Goal: Use online tool/utility: Utilize a website feature to perform a specific function

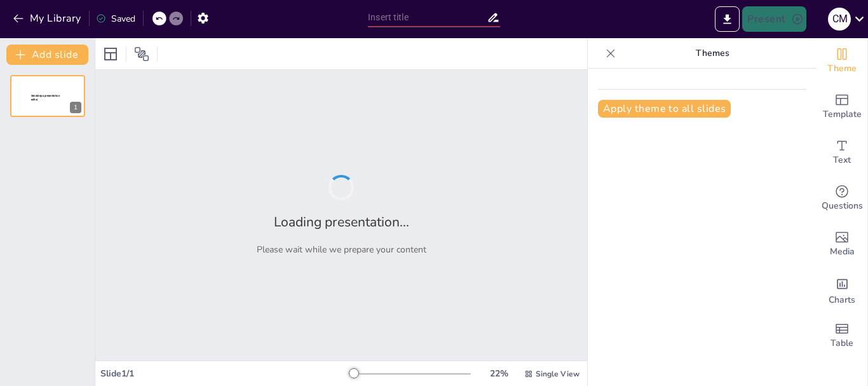
type input "Etapas del Ciclo de un Proyecto: Definición y Análisis"
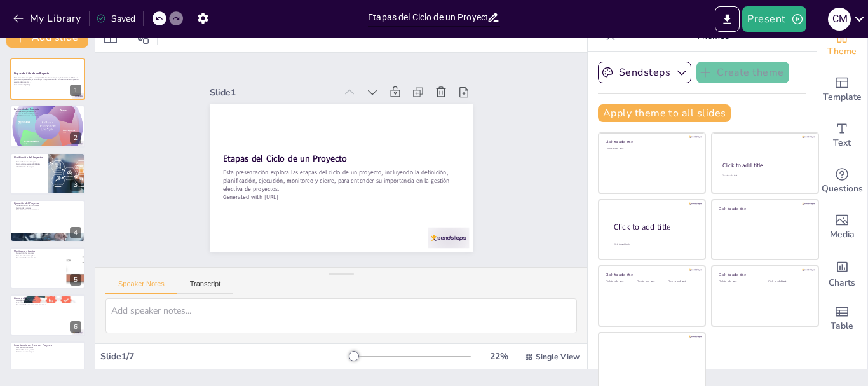
scroll to position [24, 0]
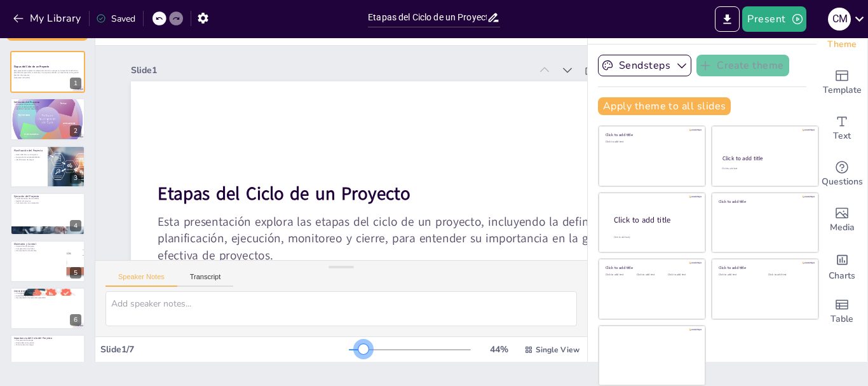
drag, startPoint x: 335, startPoint y: 345, endPoint x: 339, endPoint y: 276, distance: 68.7
click at [358, 347] on div at bounding box center [363, 349] width 10 height 10
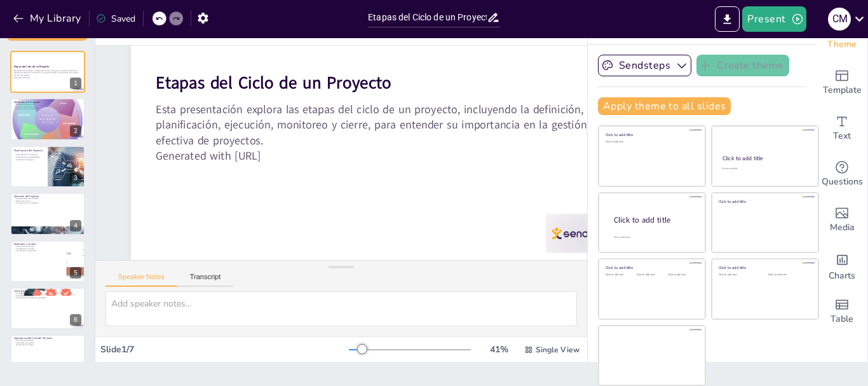
scroll to position [112, 0]
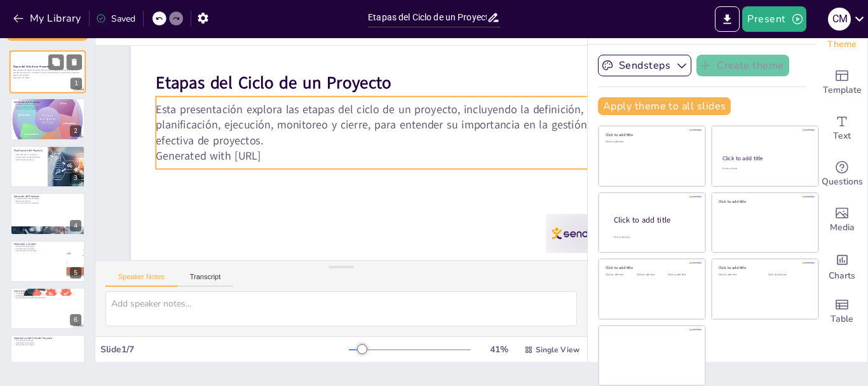
click at [46, 72] on p "Esta presentación explora las etapas del ciclo de un proyecto, incluyendo la de…" at bounding box center [47, 72] width 69 height 7
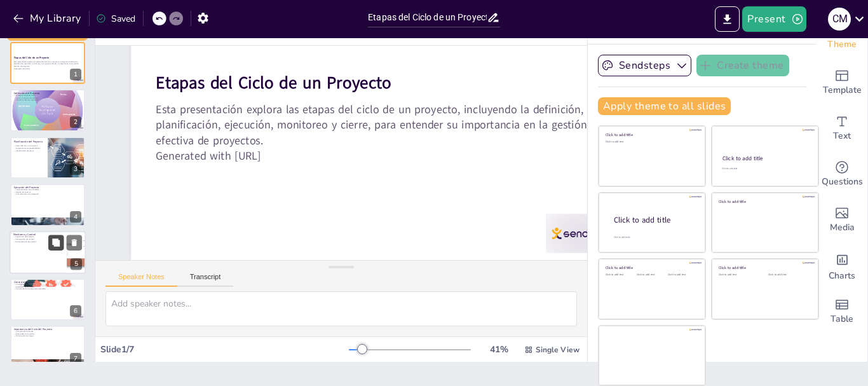
scroll to position [0, 0]
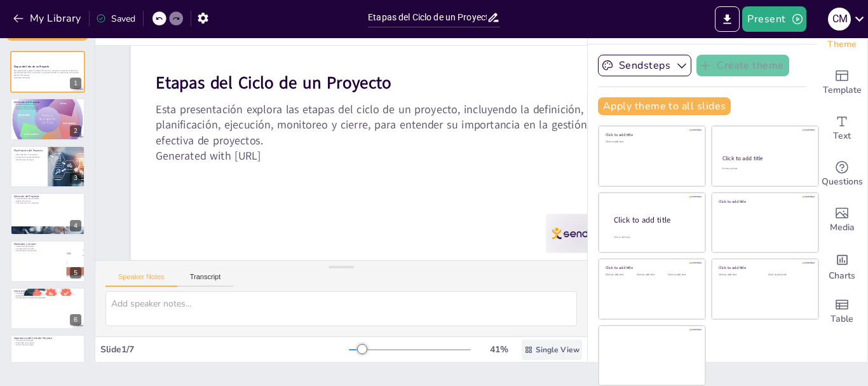
click at [536, 349] on span "Single View" at bounding box center [558, 349] width 44 height 10
click at [541, 318] on font "Vista de lista" at bounding box center [525, 321] width 51 height 12
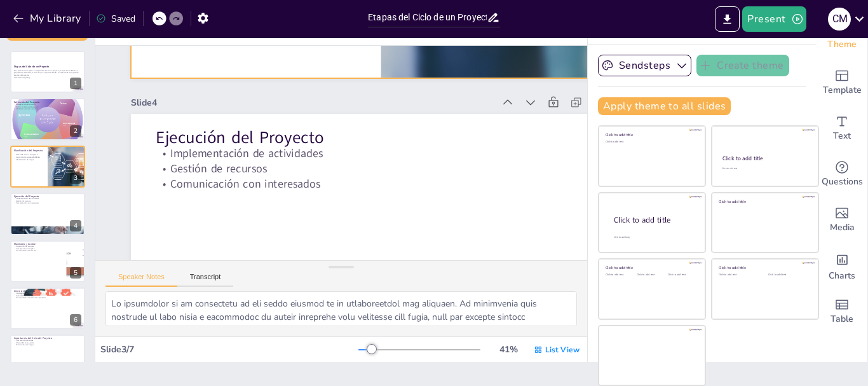
scroll to position [942, 0]
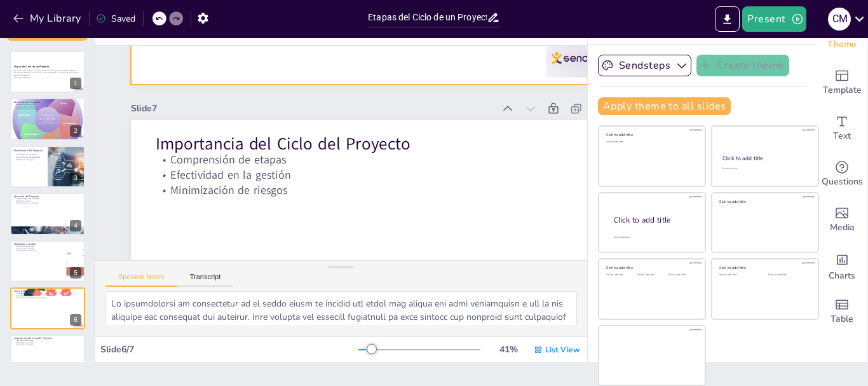
type textarea "Loremipsum dol sitame con adipi el se doeiusmo tempori u lab etdolor magnaaliq …"
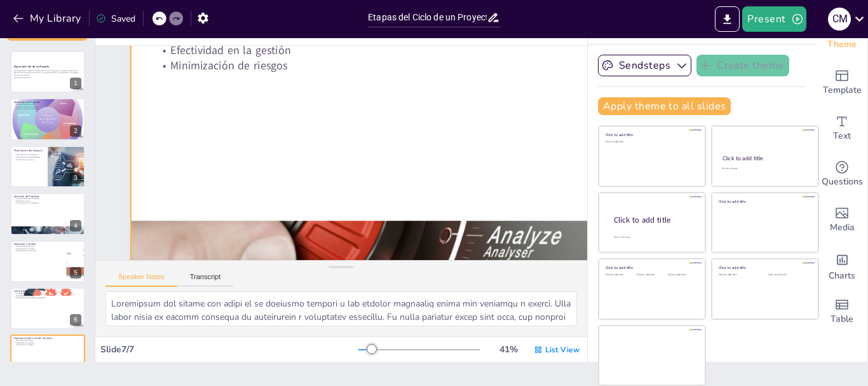
scroll to position [2015, 0]
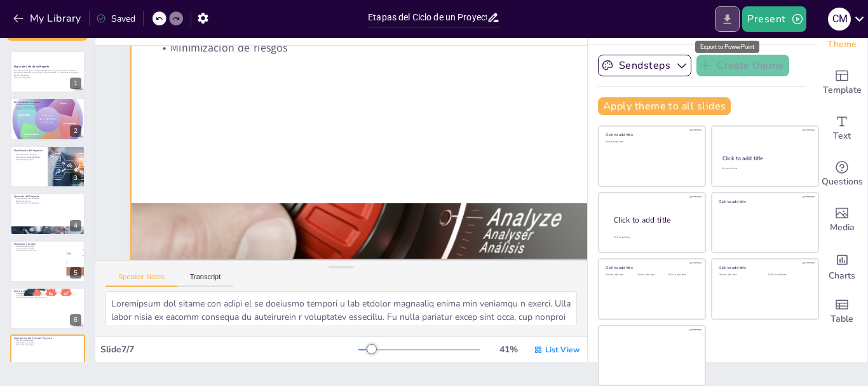
click at [725, 15] on icon "Export to PowerPoint" at bounding box center [726, 19] width 13 height 13
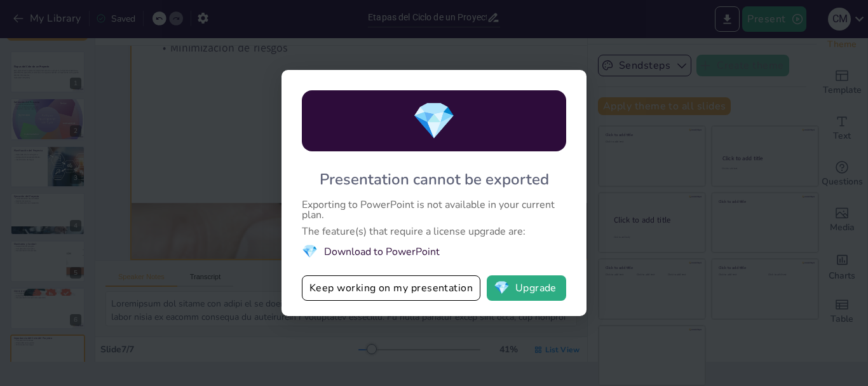
click at [640, 206] on div "💎 Presentation cannot be exported Exporting to PowerPoint is not available in y…" at bounding box center [434, 193] width 868 height 386
click at [506, 286] on span "💎" at bounding box center [502, 287] width 16 height 13
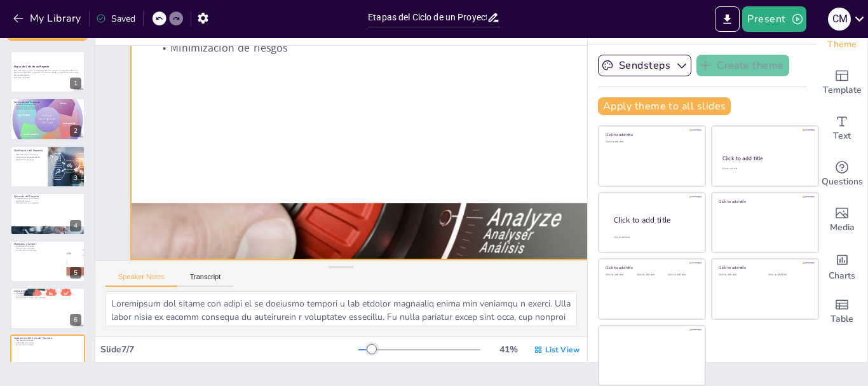
click at [116, 13] on div "Saved" at bounding box center [115, 19] width 39 height 12
click at [19, 15] on icon "button" at bounding box center [18, 18] width 13 height 13
